Goal: Communication & Community: Answer question/provide support

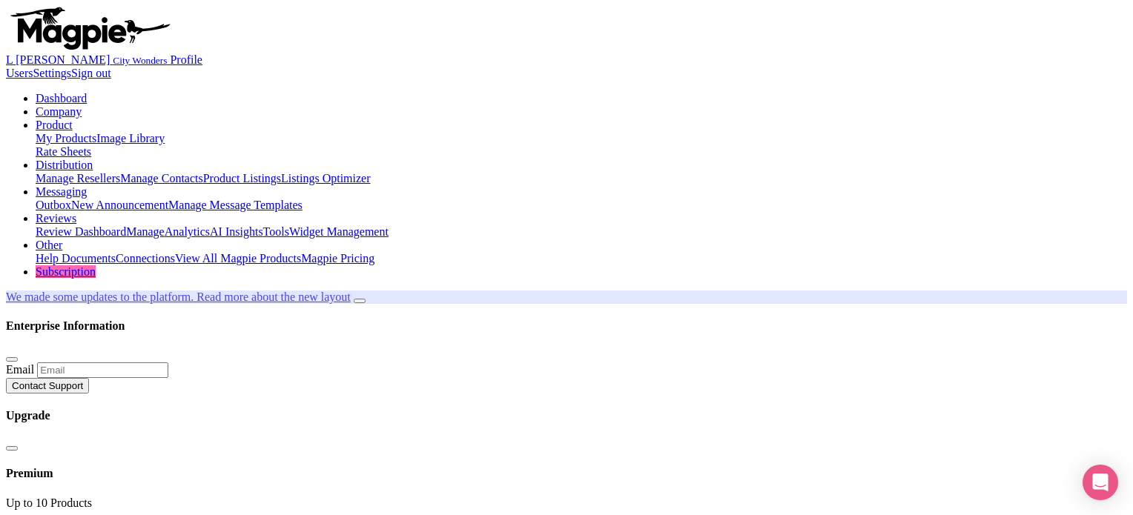
click at [76, 212] on link "Reviews" at bounding box center [56, 218] width 41 height 13
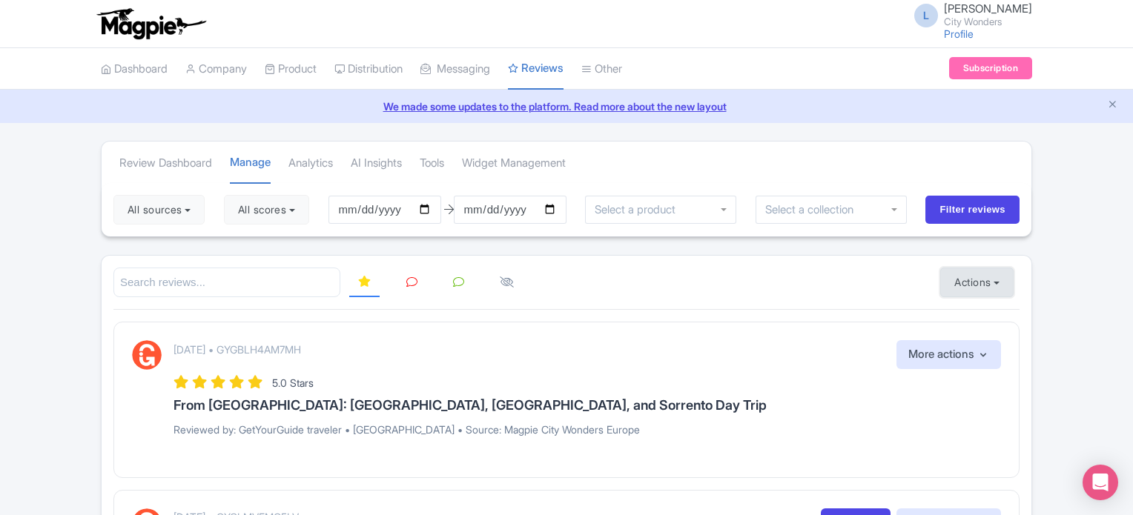
click at [970, 281] on button "Actions" at bounding box center [976, 283] width 73 height 30
click at [973, 311] on link "Import new reviews" at bounding box center [1028, 319] width 174 height 29
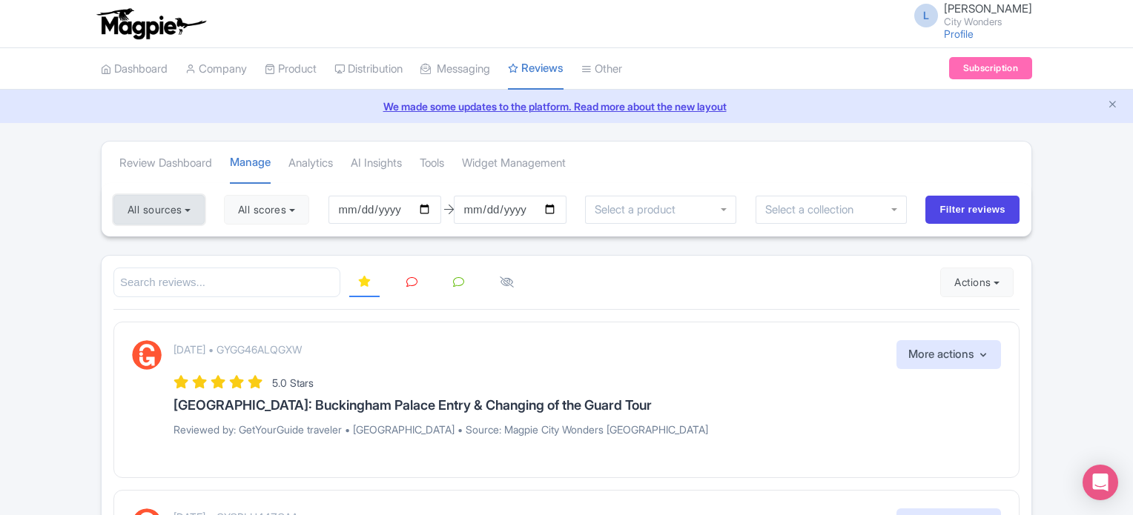
click at [185, 202] on button "All sources" at bounding box center [158, 210] width 91 height 30
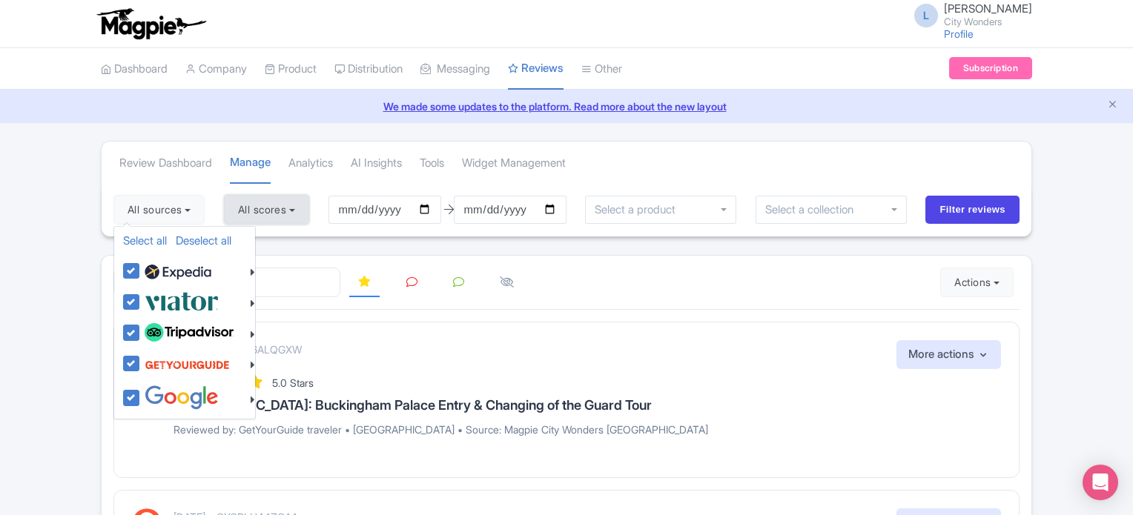
click at [268, 208] on button "All scores" at bounding box center [266, 210] width 85 height 30
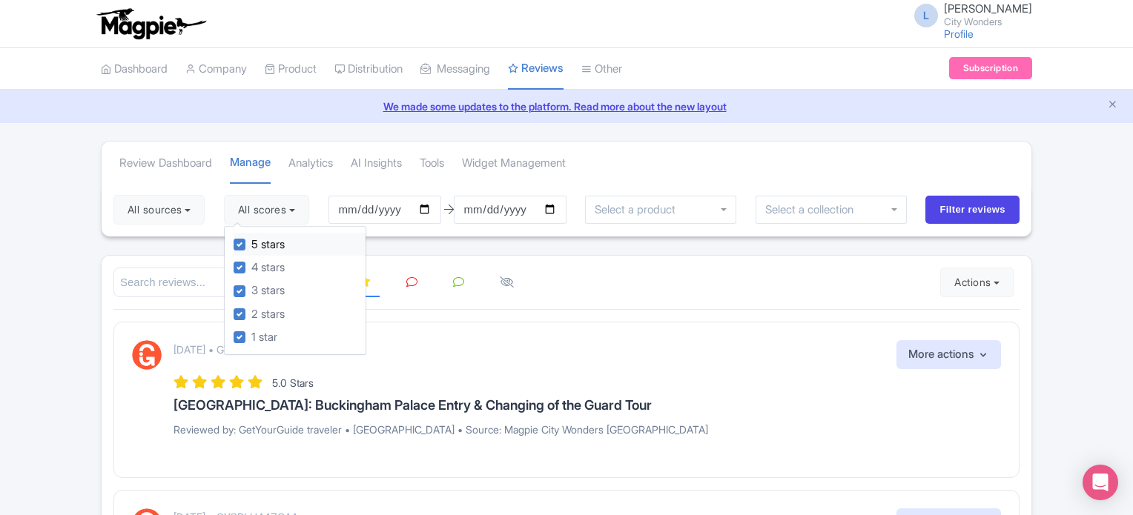
click at [251, 247] on label "5 stars" at bounding box center [267, 245] width 33 height 17
click at [251, 245] on input "5 stars" at bounding box center [256, 241] width 10 height 10
checkbox input "false"
click at [241, 259] on div "4 stars" at bounding box center [300, 267] width 132 height 23
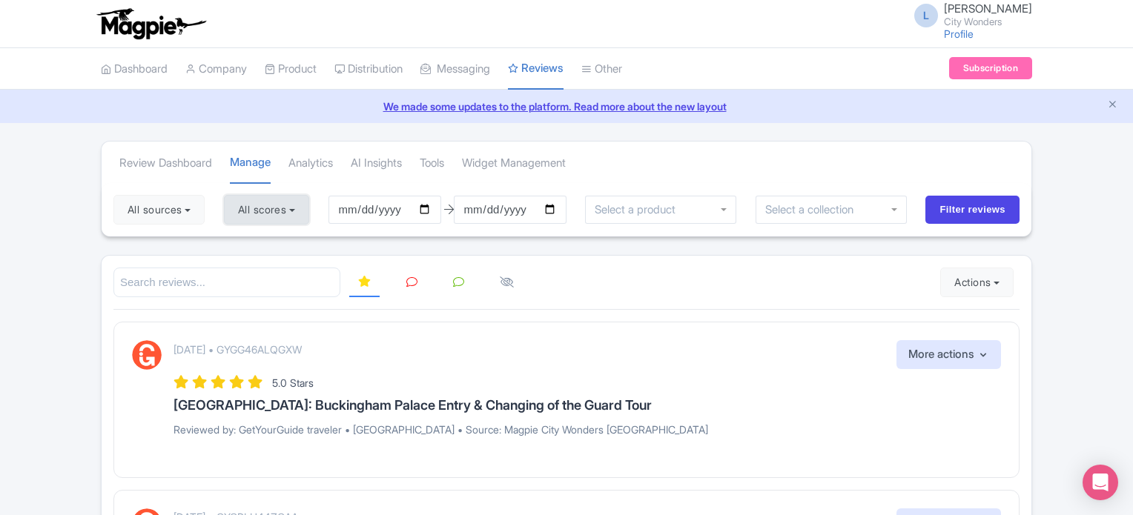
drag, startPoint x: 300, startPoint y: 204, endPoint x: 293, endPoint y: 213, distance: 11.1
click at [299, 205] on button "All scores" at bounding box center [266, 210] width 85 height 30
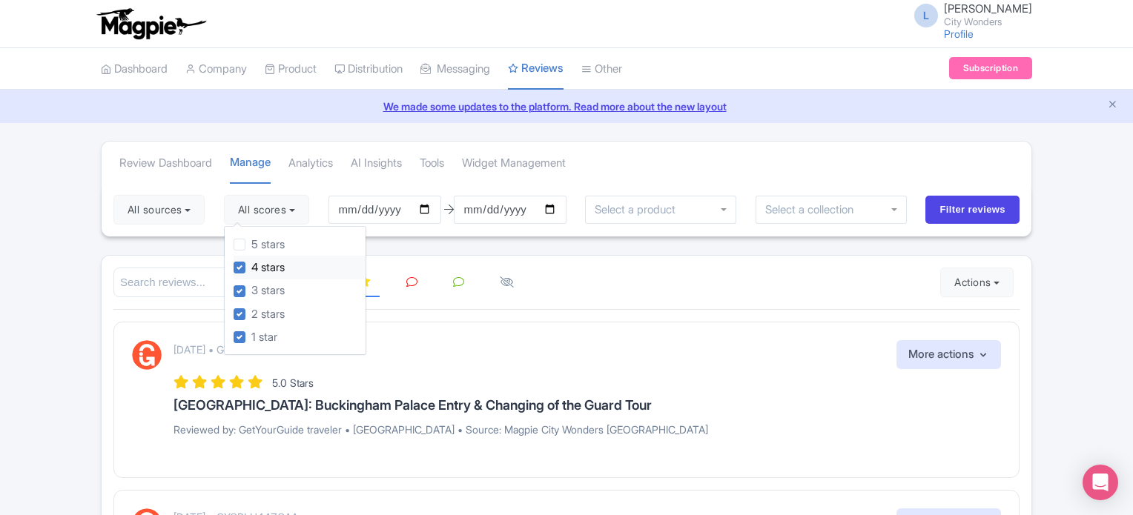
click at [251, 266] on label "4 stars" at bounding box center [267, 267] width 33 height 17
click at [251, 266] on input "4 stars" at bounding box center [256, 264] width 10 height 10
checkbox input "false"
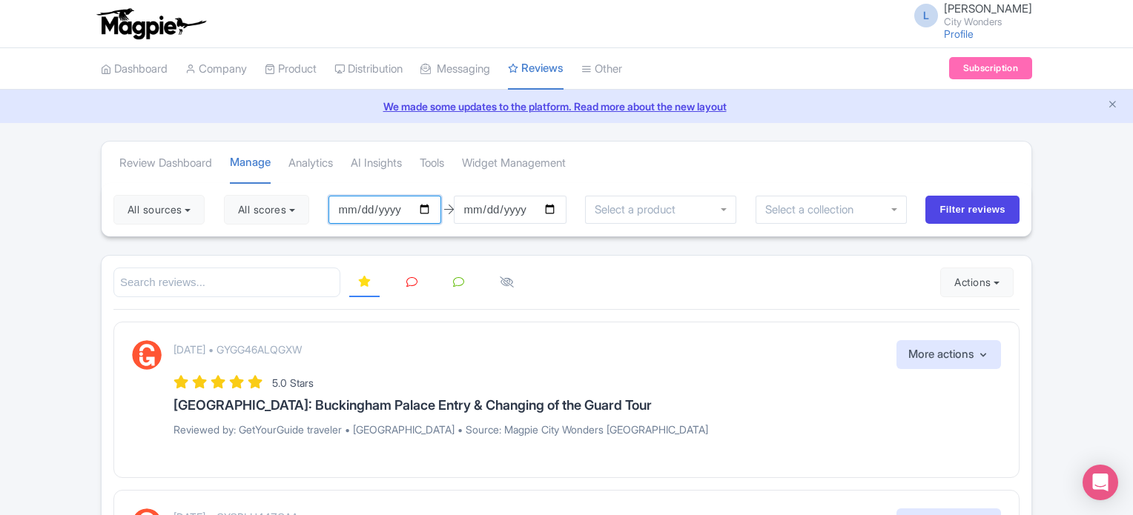
click at [433, 204] on input "2025-06-11" at bounding box center [384, 210] width 113 height 28
click at [429, 208] on input "2025-06-10" at bounding box center [384, 210] width 113 height 28
type input "[DATE]"
click at [404, 285] on link at bounding box center [411, 282] width 29 height 29
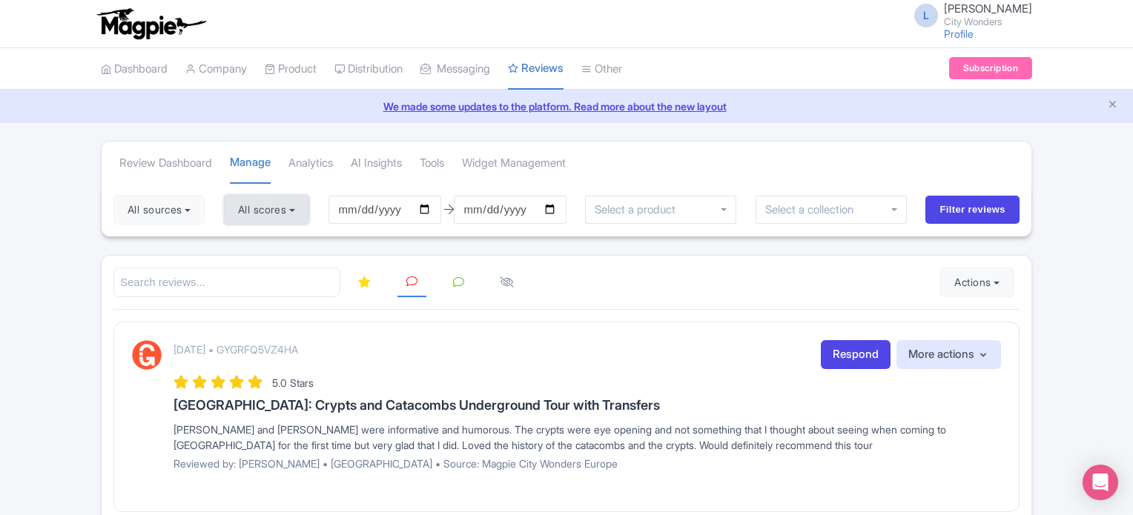
click at [249, 200] on button "All scores" at bounding box center [266, 210] width 85 height 30
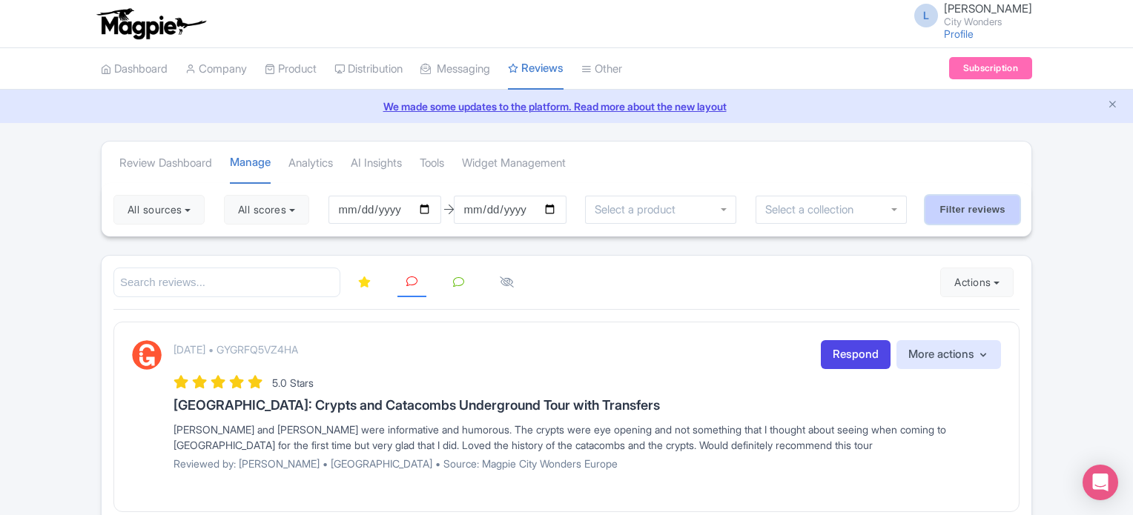
click at [945, 208] on input "Filter reviews" at bounding box center [972, 210] width 94 height 28
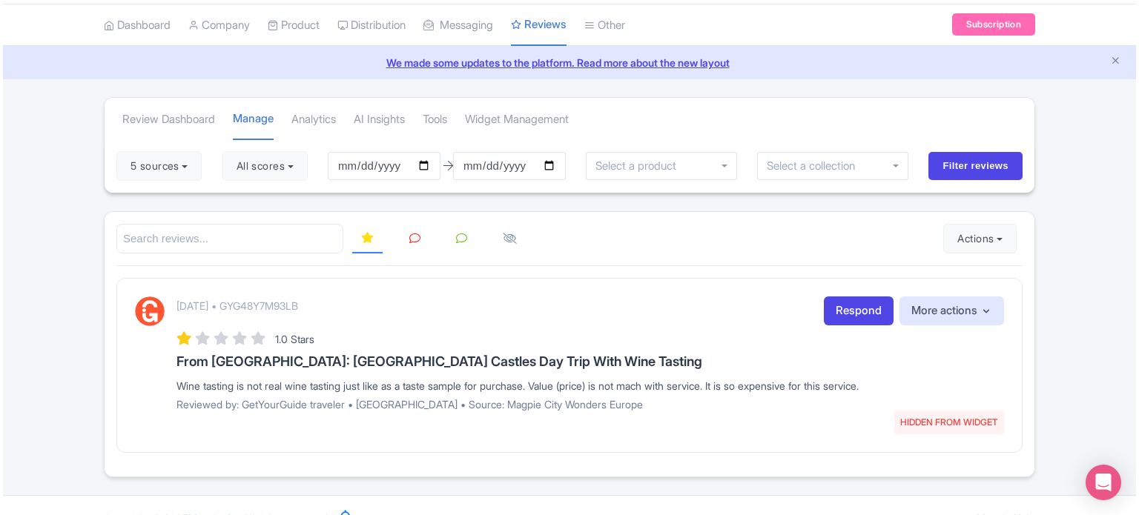
scroll to position [67, 0]
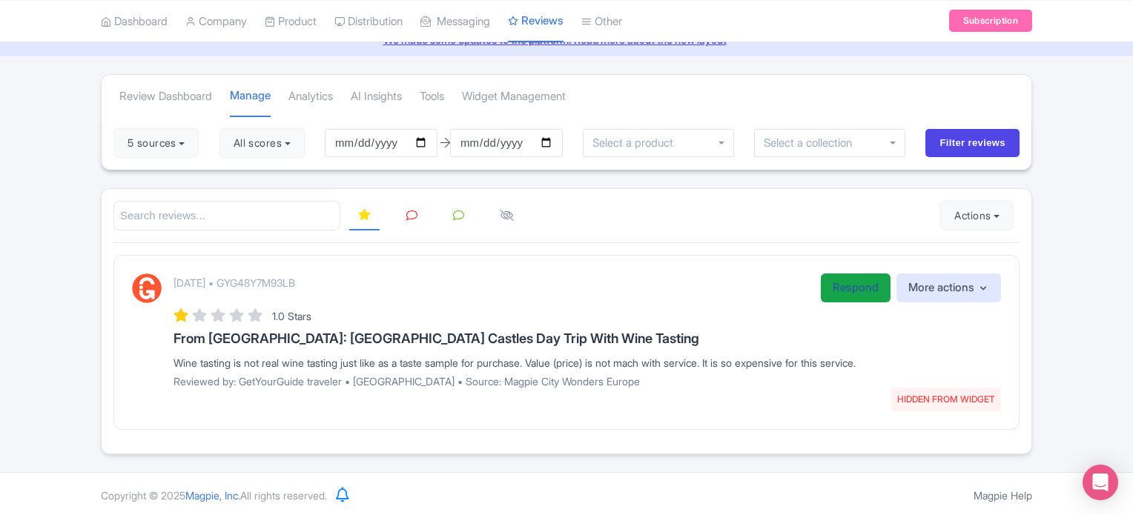
click at [824, 289] on link "Respond" at bounding box center [856, 288] width 70 height 29
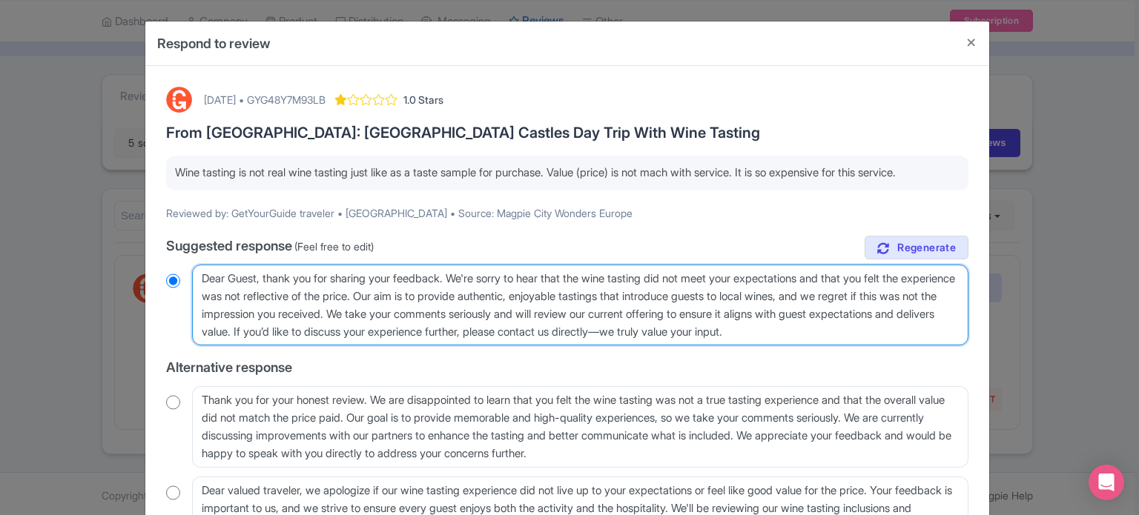
drag, startPoint x: 426, startPoint y: 311, endPoint x: 426, endPoint y: 296, distance: 14.8
click at [426, 296] on textarea "Dear Guest, thank you for sharing your feedback. We're sorry to hear that the w…" at bounding box center [580, 306] width 776 height 82
type textarea "Dear Guest, thank you for sharing your feedback. We're sorry to hear that the w…"
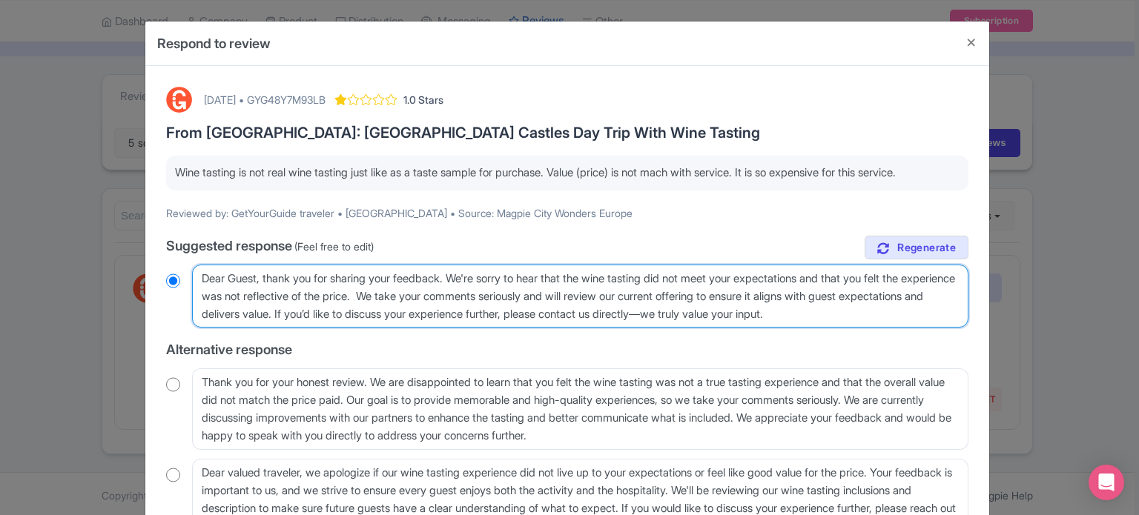
radio input "true"
type textarea "Dear Guest, thank you for sharing your feedback. We're sorry to hear that the w…"
radio input "true"
type textarea "Dear Guest, thank you for sharing your feedback. We're sorry to hear that the w…"
radio input "true"
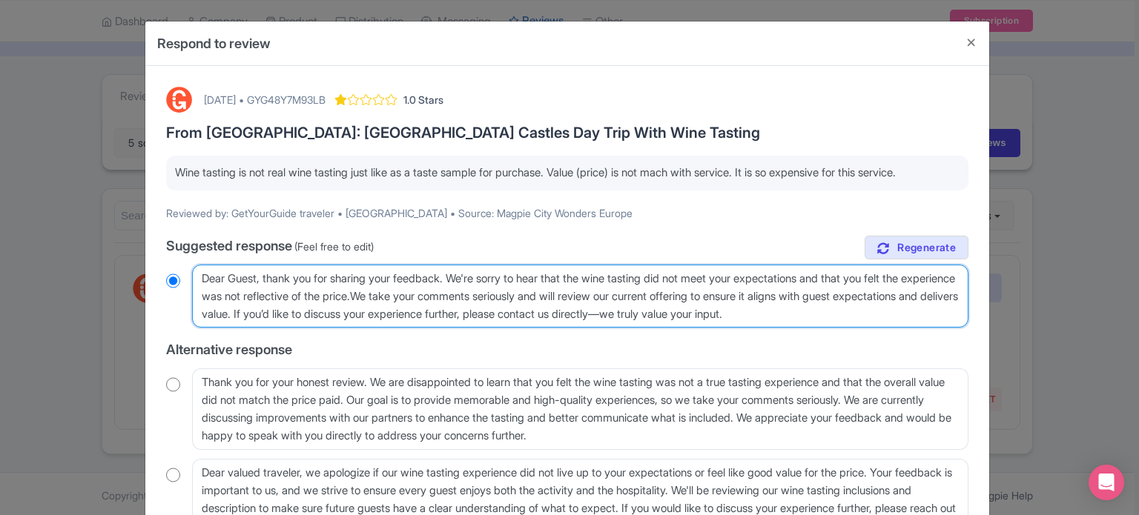
type textarea "Dear Guest, thank you for sharing your feedback. We're sorry to hear that the w…"
radio input "true"
drag, startPoint x: 371, startPoint y: 314, endPoint x: 902, endPoint y: 313, distance: 530.8
click at [902, 315] on textarea "Dear Guest, thank you for sharing your feedback. We're sorry to hear that the w…" at bounding box center [580, 297] width 776 height 64
type textarea "Dear Guest, thank you for sharing your feedback. We're sorry to hear that the w…"
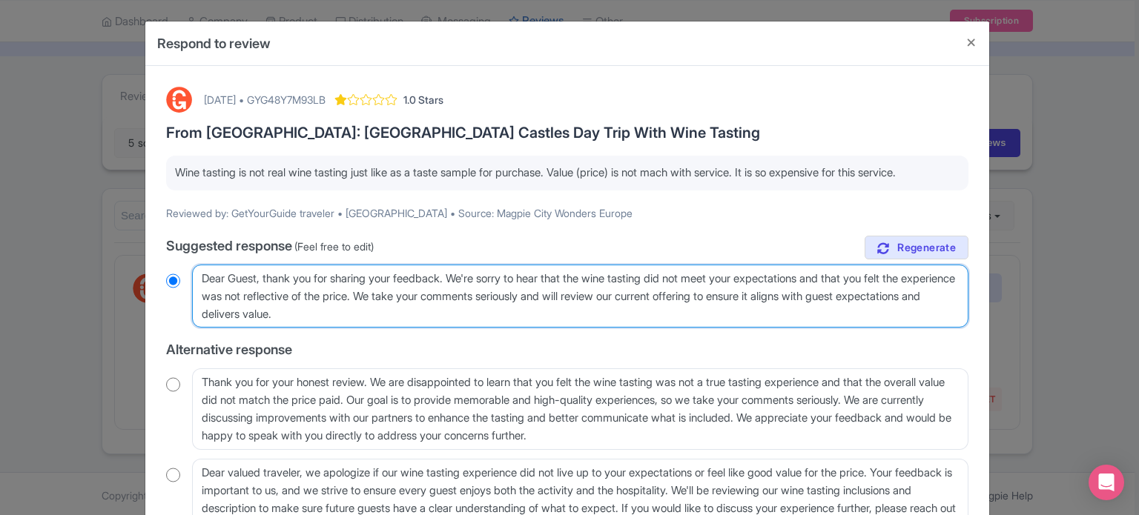
radio input "true"
type textarea "Dear Guest, thank you for sharing your feedback. We're sorry to hear that the w…"
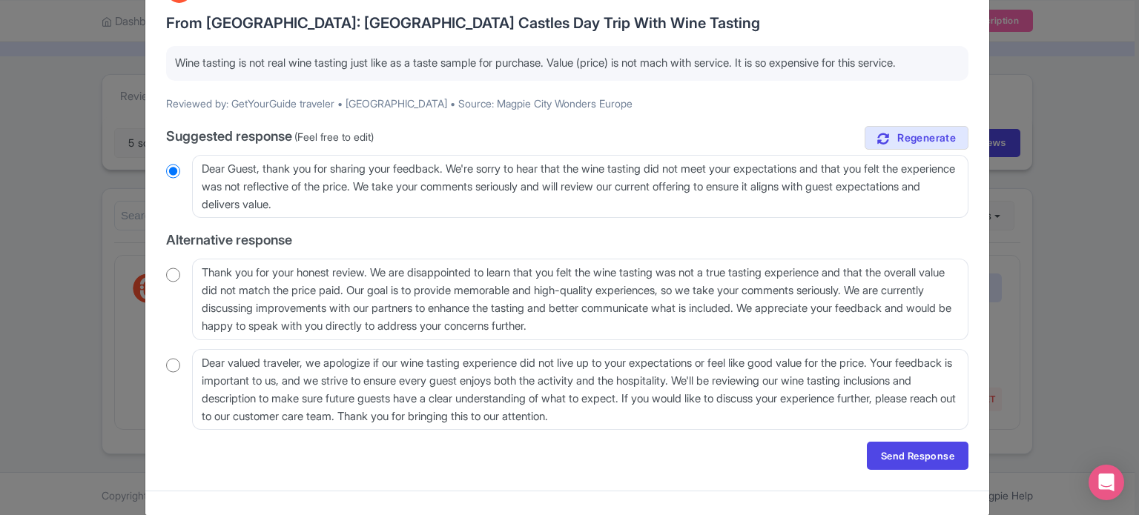
scroll to position [130, 0]
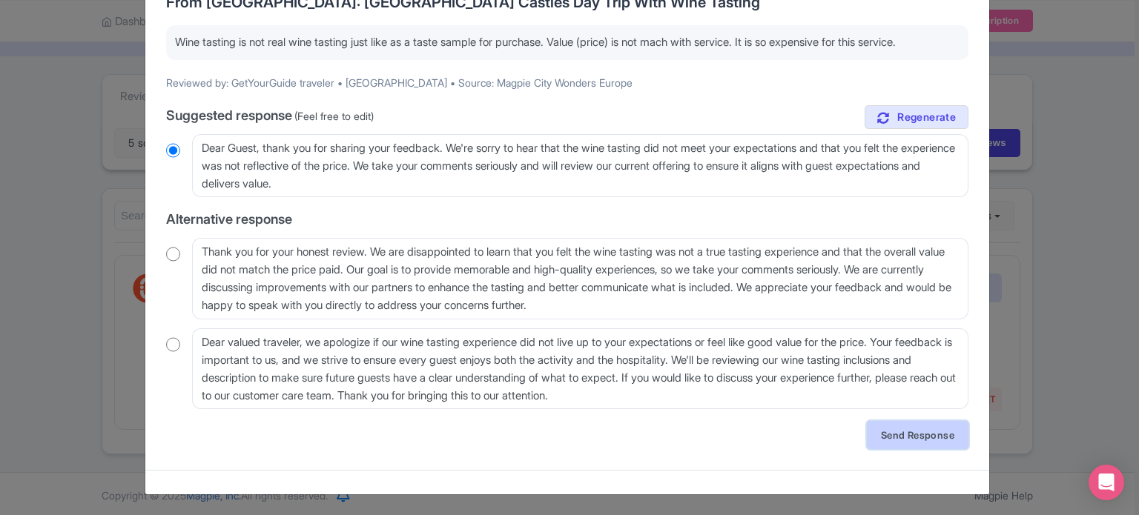
click at [878, 429] on link "Send Response" at bounding box center [918, 435] width 102 height 28
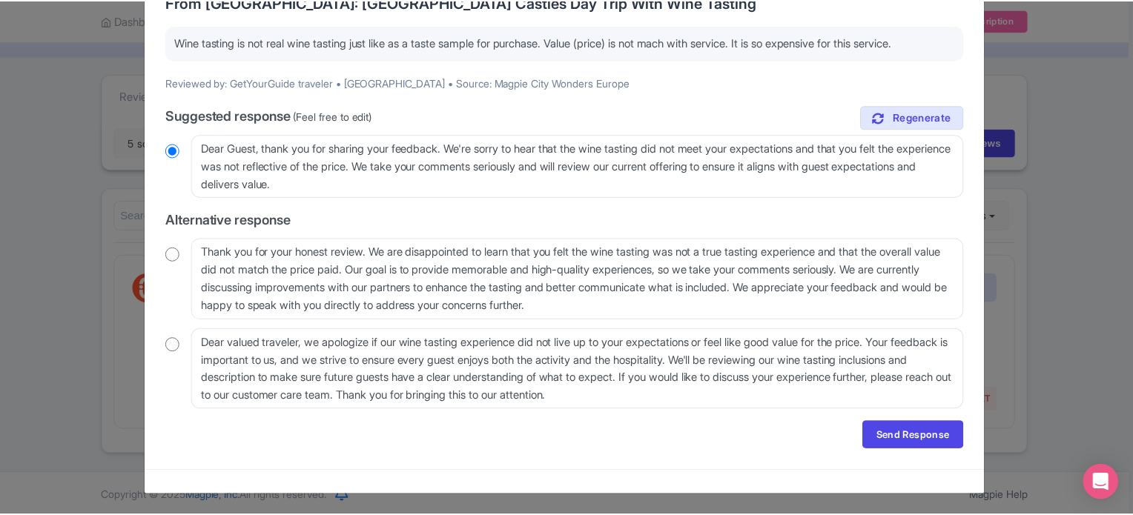
scroll to position [0, 0]
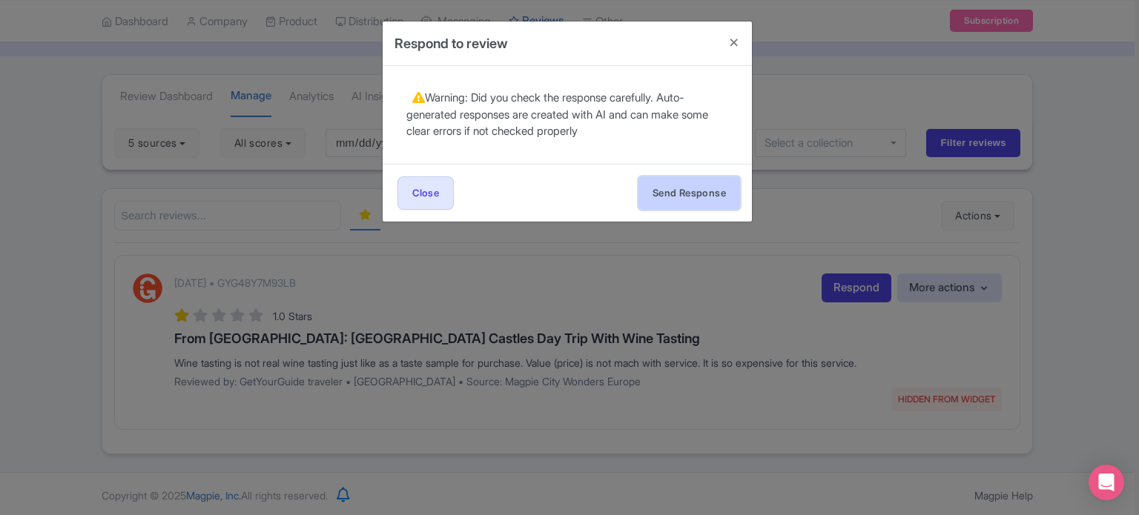
click at [692, 192] on button "Send Response" at bounding box center [689, 192] width 102 height 33
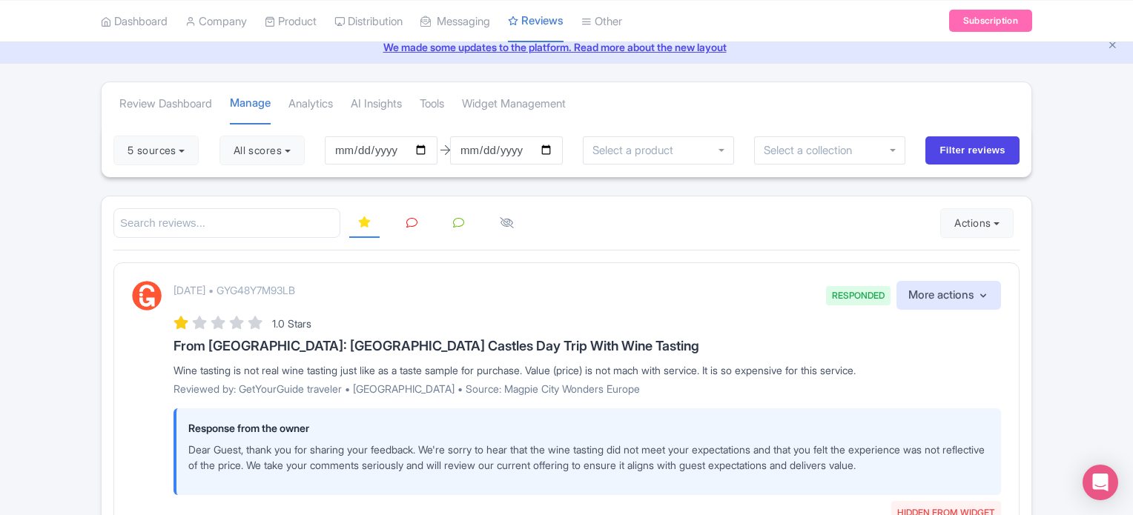
scroll to position [24, 0]
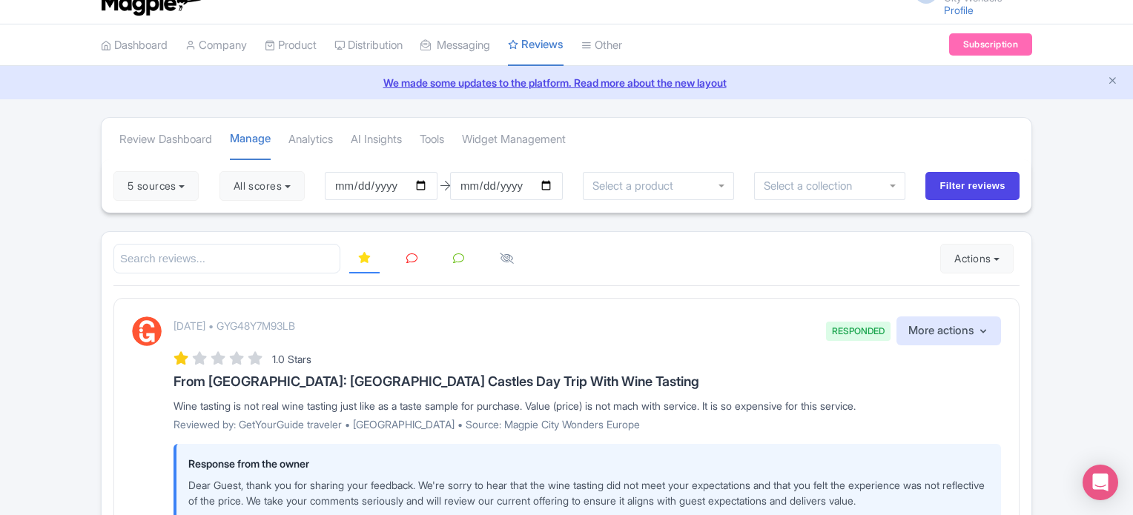
click at [411, 257] on icon at bounding box center [411, 258] width 11 height 11
